Goal: Use online tool/utility

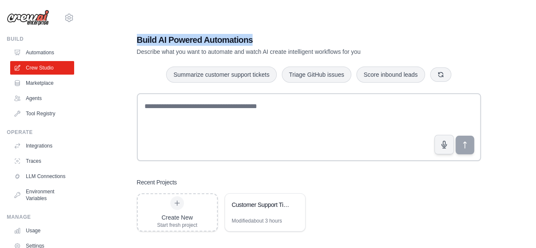
drag, startPoint x: 135, startPoint y: 43, endPoint x: 254, endPoint y: 42, distance: 119.4
click at [254, 42] on div "Build AI Powered Automations Describe what you want to automate and watch AI cr…" at bounding box center [309, 132] width 364 height 224
click at [277, 41] on h1 "Build AI Powered Automations" at bounding box center [279, 40] width 285 height 12
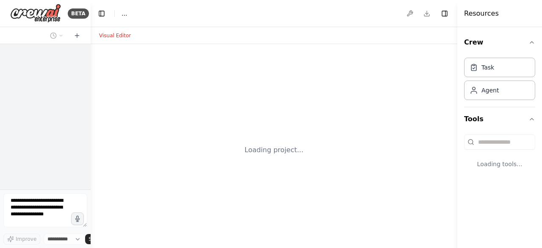
select select "****"
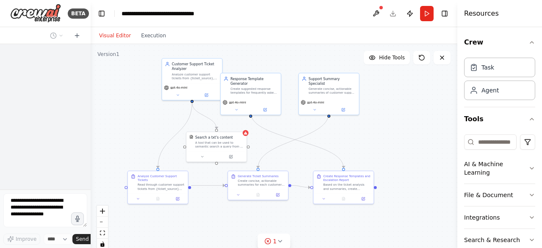
drag, startPoint x: 137, startPoint y: 149, endPoint x: 142, endPoint y: 120, distance: 29.7
click at [142, 120] on div ".deletable-edge-delete-btn { width: 20px; height: 20px; border: 0px solid #ffff…" at bounding box center [274, 150] width 367 height 212
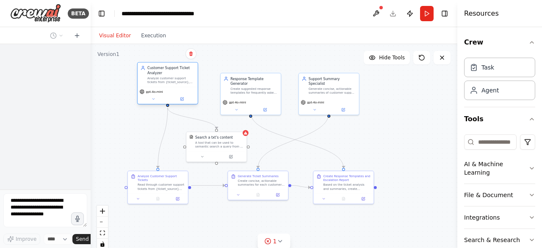
drag, startPoint x: 199, startPoint y: 68, endPoint x: 173, endPoint y: 72, distance: 26.6
click at [173, 72] on div "Customer Support Ticket Analyzer" at bounding box center [170, 70] width 47 height 10
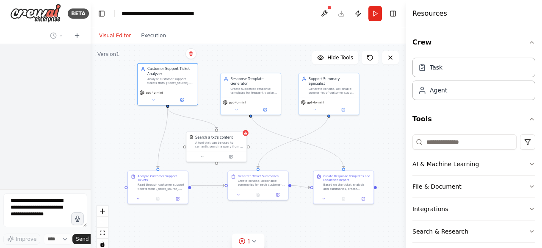
drag, startPoint x: 457, startPoint y: 111, endPoint x: 406, endPoint y: 111, distance: 51.7
click at [406, 111] on div at bounding box center [407, 124] width 3 height 248
